Goal: Task Accomplishment & Management: Manage account settings

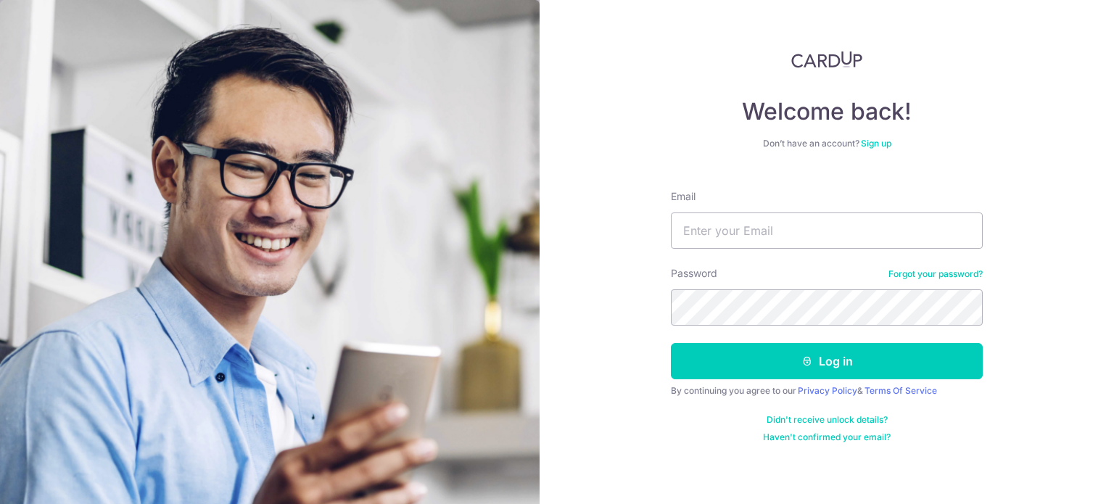
type input "[EMAIL_ADDRESS][DOMAIN_NAME]"
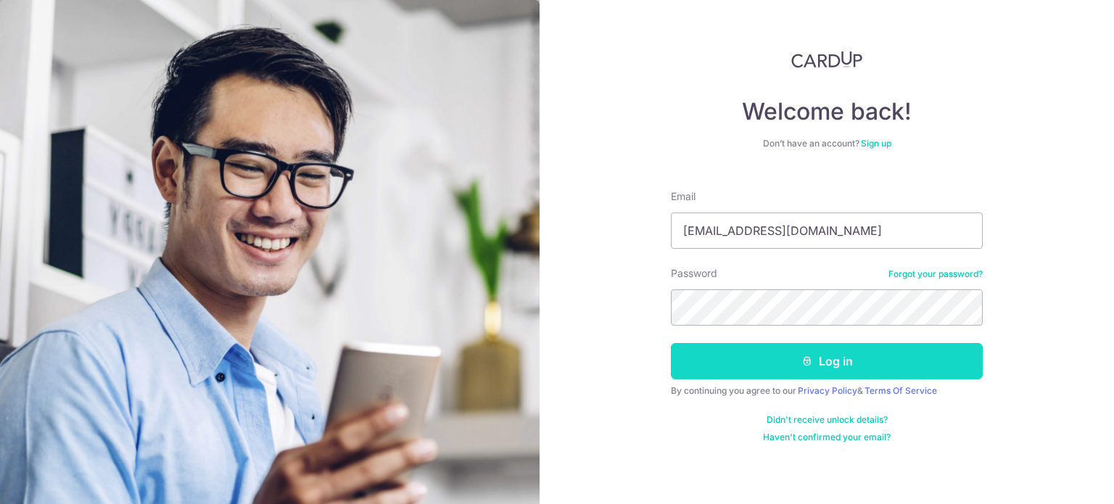
click at [808, 358] on icon "submit" at bounding box center [808, 361] width 12 height 12
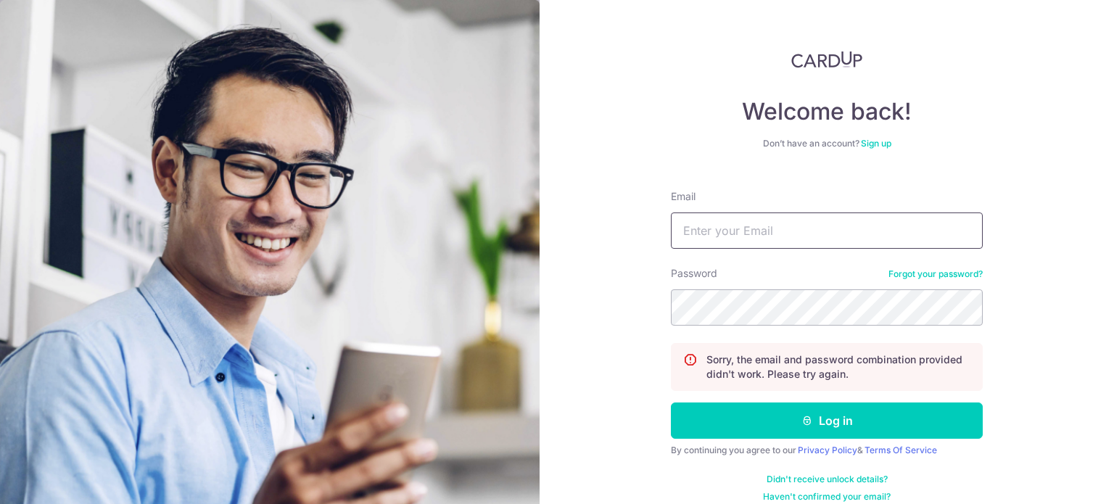
click at [778, 215] on input "Email" at bounding box center [827, 231] width 312 height 36
type input "[EMAIL_ADDRESS][DOMAIN_NAME]"
click at [841, 263] on form "Email [EMAIL_ADDRESS][DOMAIN_NAME] Password Forgot your password? Sorry, the em…" at bounding box center [827, 340] width 312 height 324
click at [1013, 292] on div "Welcome back! Don’t have an account? Sign up Email [EMAIL_ADDRESS][DOMAIN_NAME]…" at bounding box center [827, 252] width 575 height 504
click at [1025, 370] on div "Welcome back! Don’t have an account? Sign up Email [EMAIL_ADDRESS][DOMAIN_NAME]…" at bounding box center [827, 252] width 575 height 504
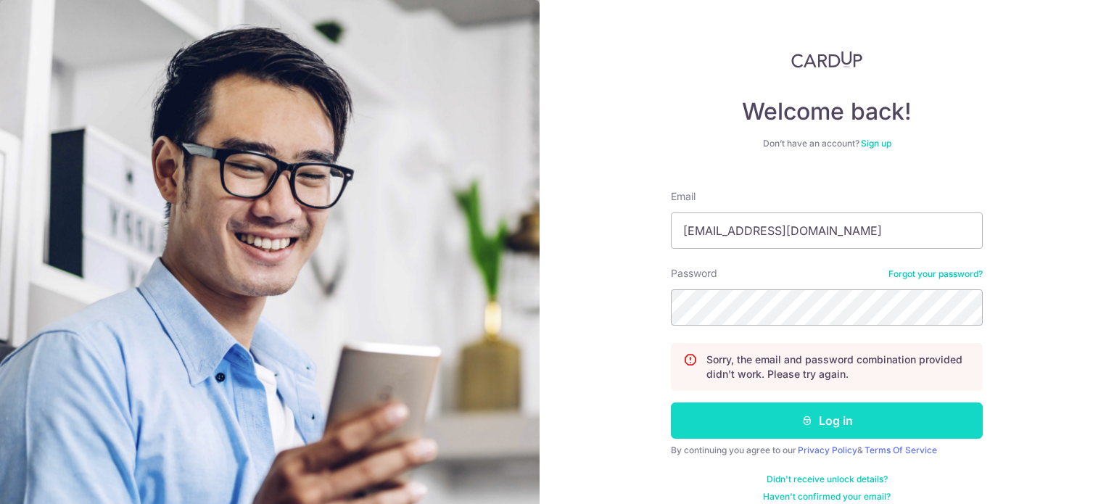
click at [812, 421] on button "Log in" at bounding box center [827, 421] width 312 height 36
